Goal: Check status: Check status

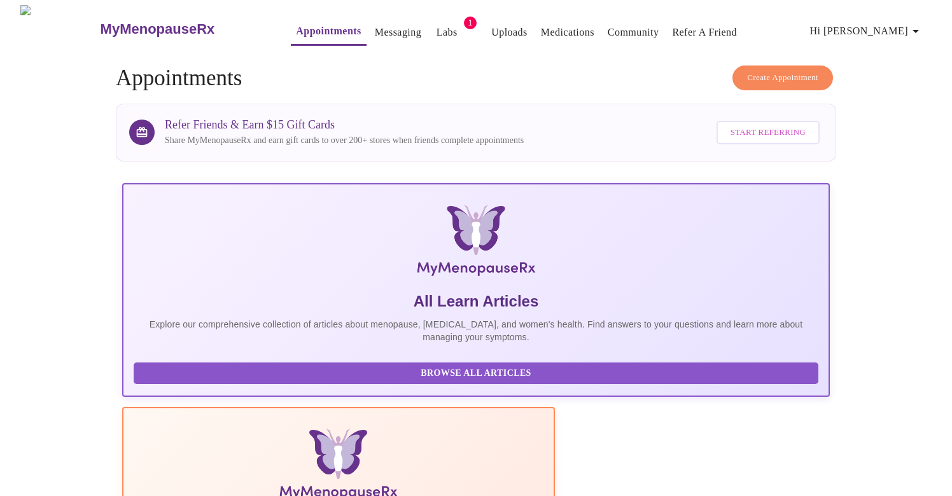
scroll to position [448, 0]
